Goal: Find specific page/section: Find specific page/section

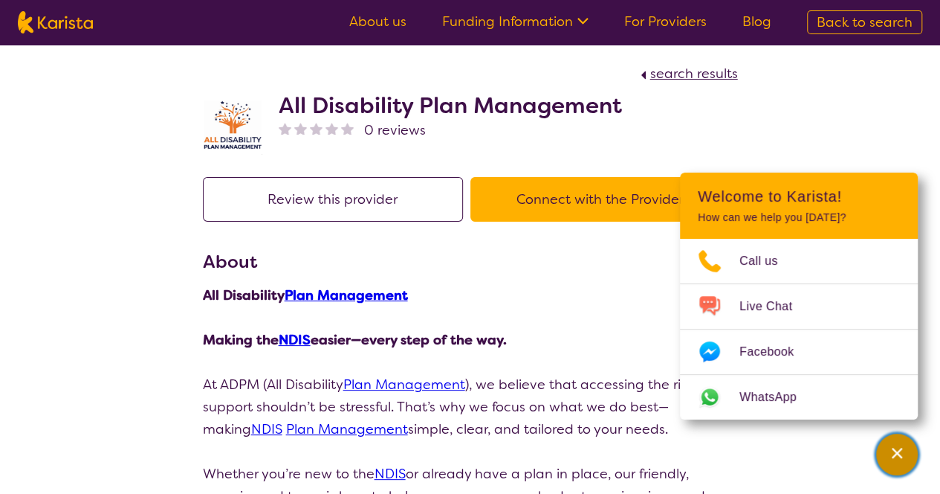
click at [913, 455] on button "Channel Menu" at bounding box center [898, 454] width 42 height 42
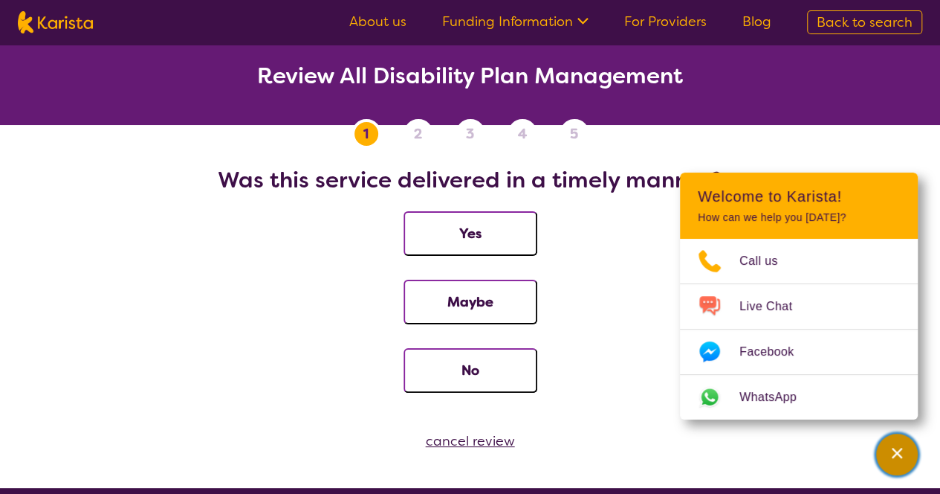
click at [894, 455] on icon "Channel Menu" at bounding box center [897, 453] width 10 height 10
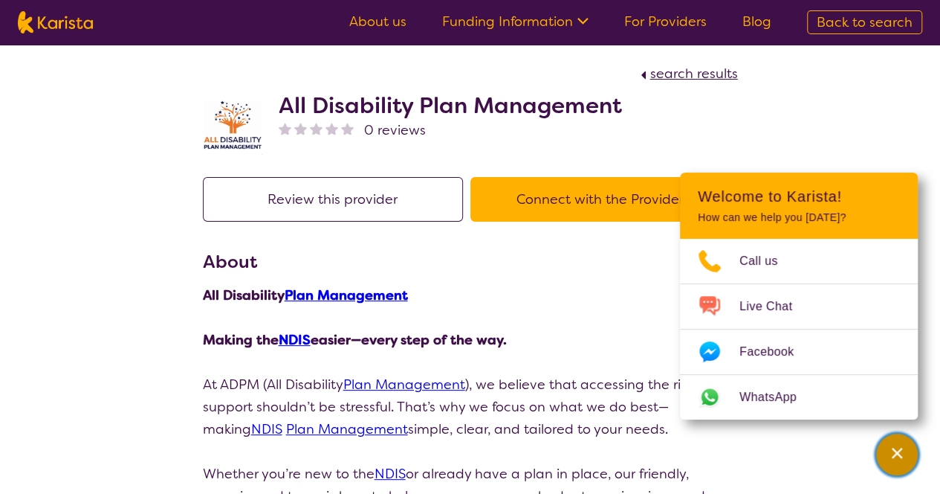
click at [898, 445] on div "Channel Menu" at bounding box center [898, 454] width 30 height 33
